Goal: Navigation & Orientation: Understand site structure

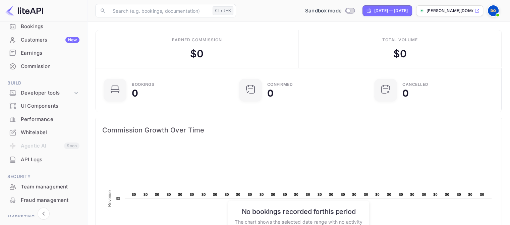
scroll to position [59, 0]
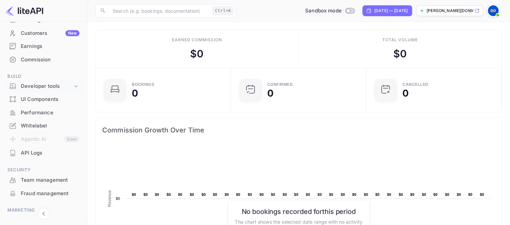
click at [78, 87] on icon at bounding box center [76, 86] width 7 height 7
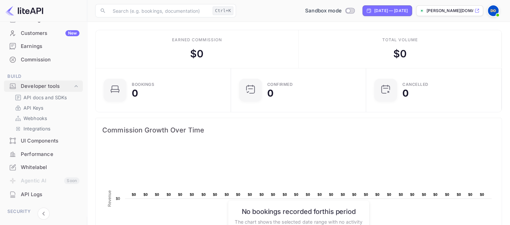
click at [74, 87] on icon at bounding box center [76, 86] width 7 height 7
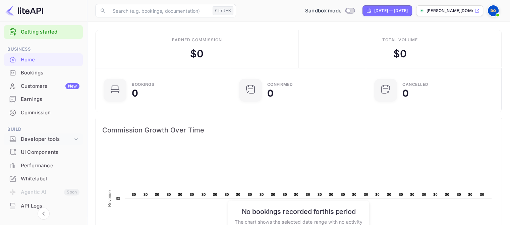
scroll to position [3, 0]
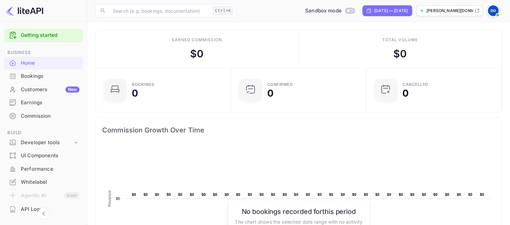
click at [27, 88] on div "Customers New" at bounding box center [50, 90] width 59 height 8
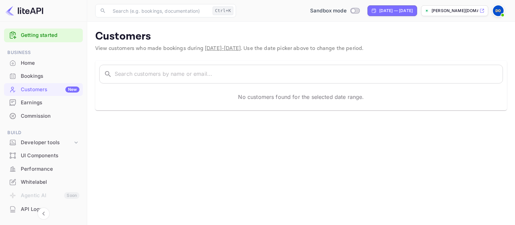
click at [33, 78] on div "Bookings" at bounding box center [50, 76] width 59 height 8
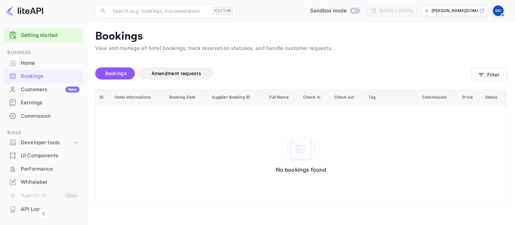
click at [437, 172] on div "No bookings found" at bounding box center [301, 155] width 398 height 90
click at [19, 99] on div "Earnings" at bounding box center [43, 102] width 79 height 13
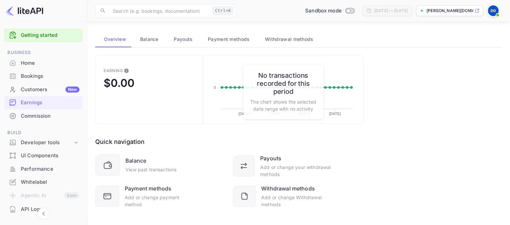
scroll to position [37, 0]
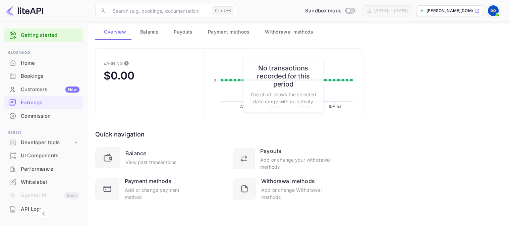
click at [31, 119] on div "Commission" at bounding box center [50, 116] width 59 height 8
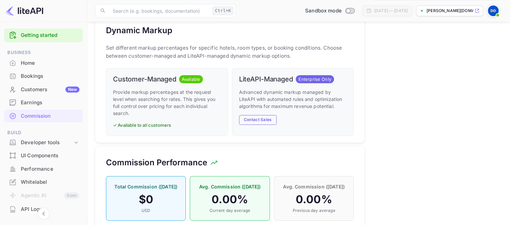
scroll to position [322, 0]
click at [75, 149] on div "UI Components" at bounding box center [43, 155] width 79 height 13
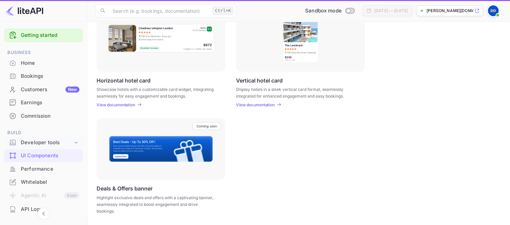
click at [73, 141] on icon at bounding box center [76, 142] width 7 height 7
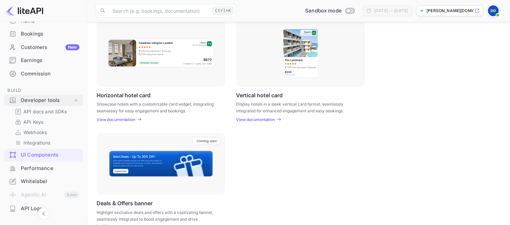
scroll to position [227, 0]
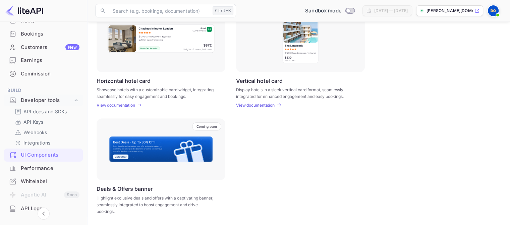
click at [441, 172] on div "Coming soon Deals & Offers banner Highlight exclusive deals and offers with a c…" at bounding box center [299, 167] width 404 height 99
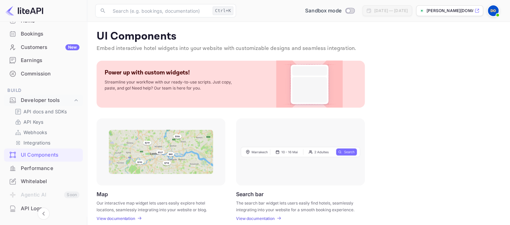
scroll to position [0, 0]
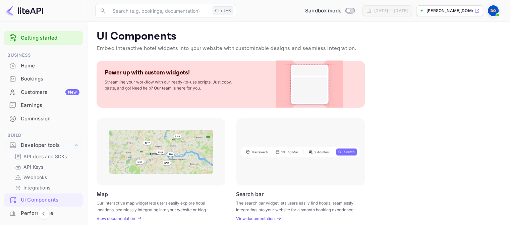
click at [25, 66] on div "Home" at bounding box center [50, 66] width 59 height 8
